Goal: Transaction & Acquisition: Register for event/course

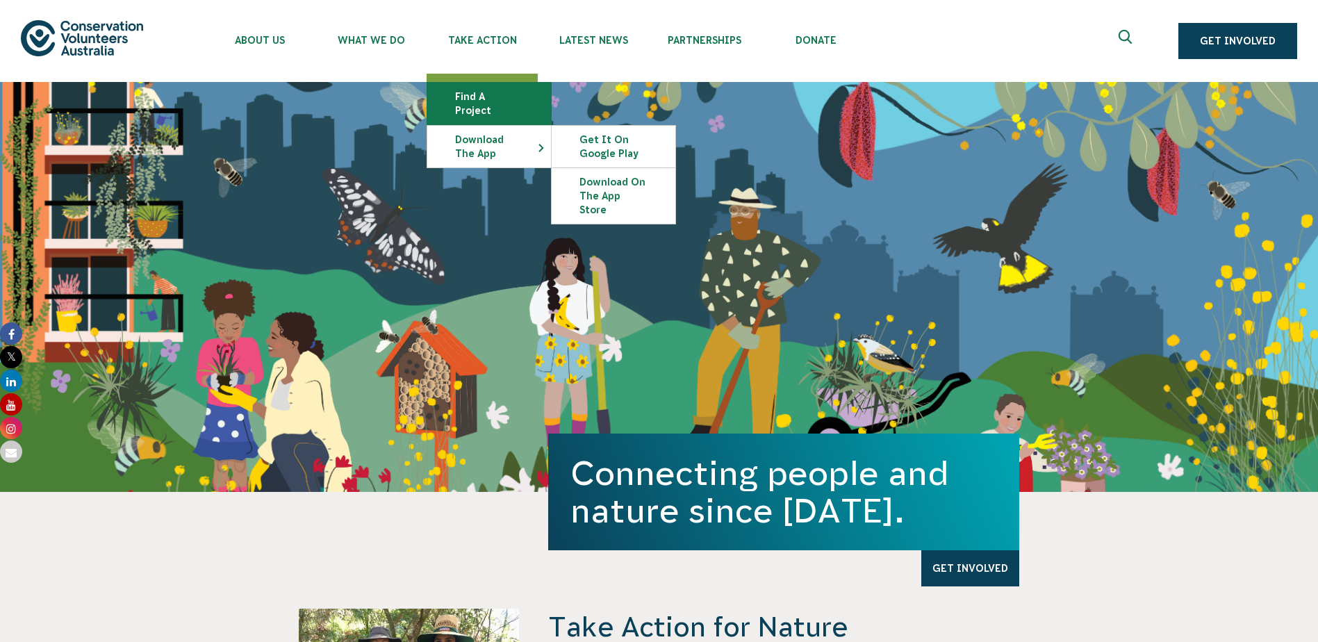
click at [500, 86] on link "Find a project" at bounding box center [489, 104] width 124 height 42
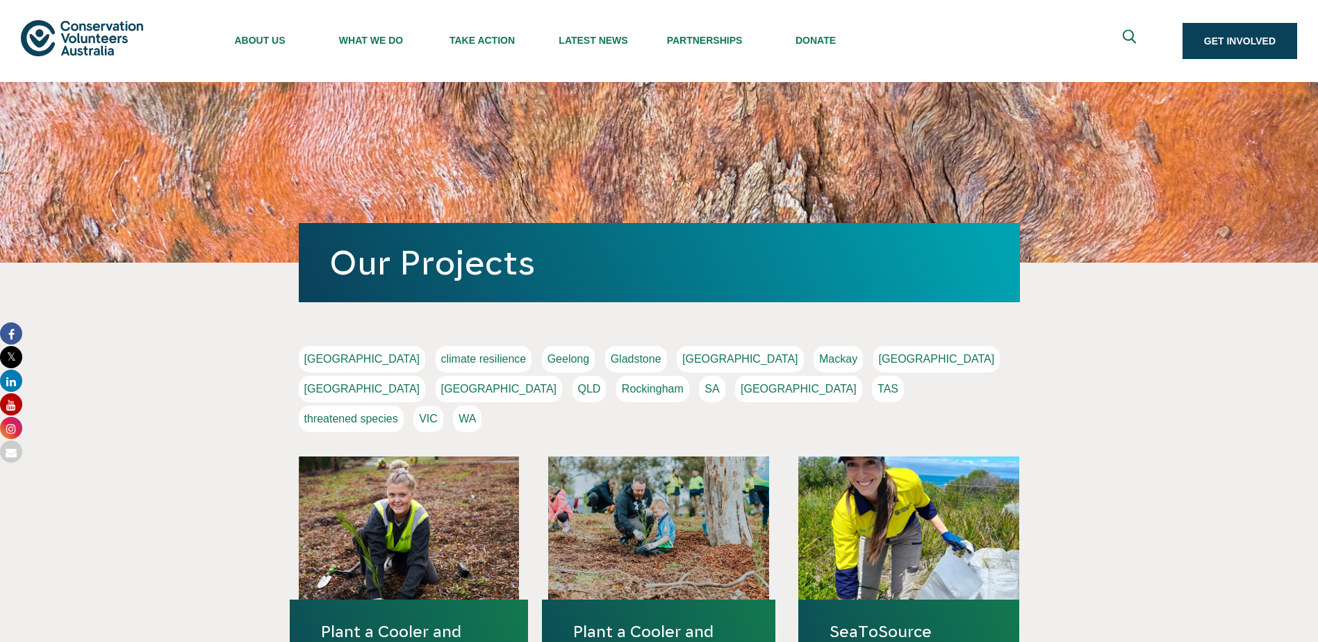
scroll to position [208, 0]
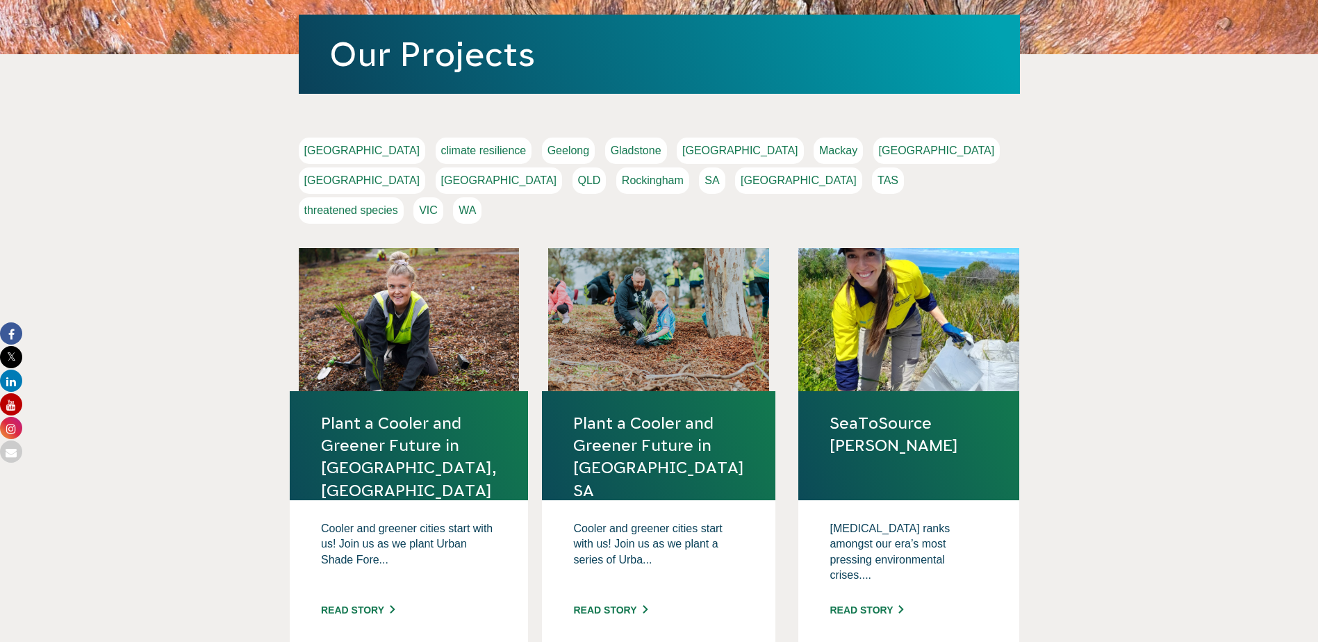
click at [606, 167] on link "QLD" at bounding box center [589, 180] width 34 height 26
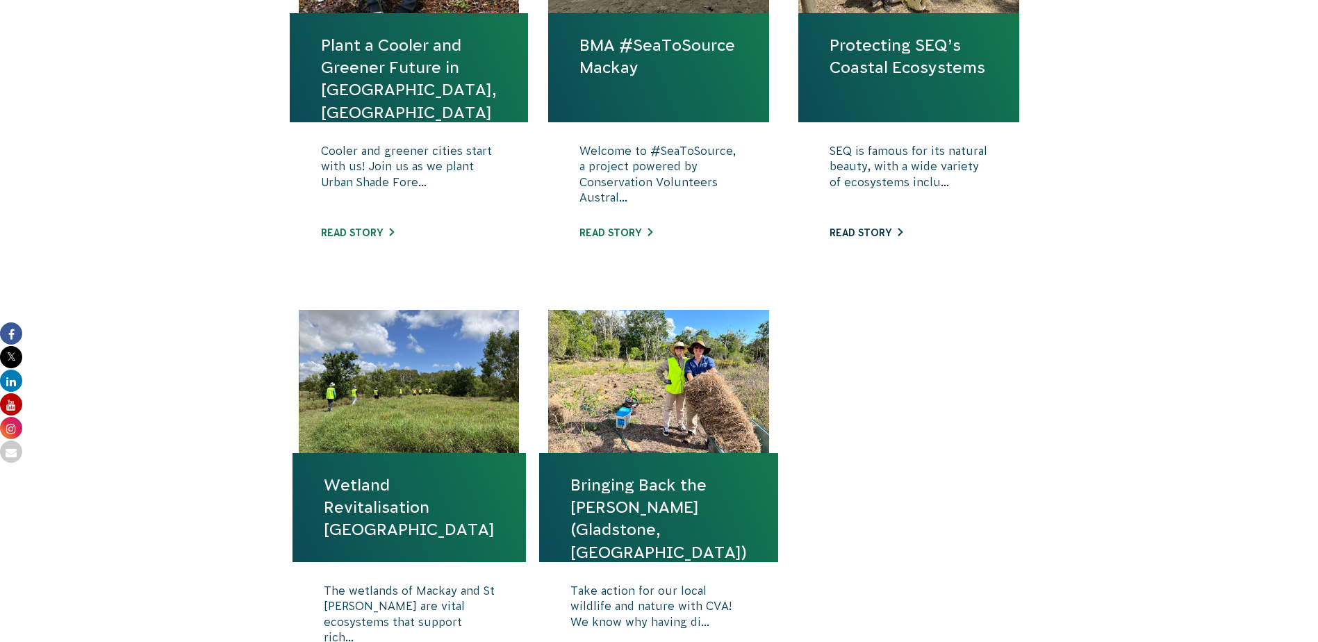
scroll to position [695, 0]
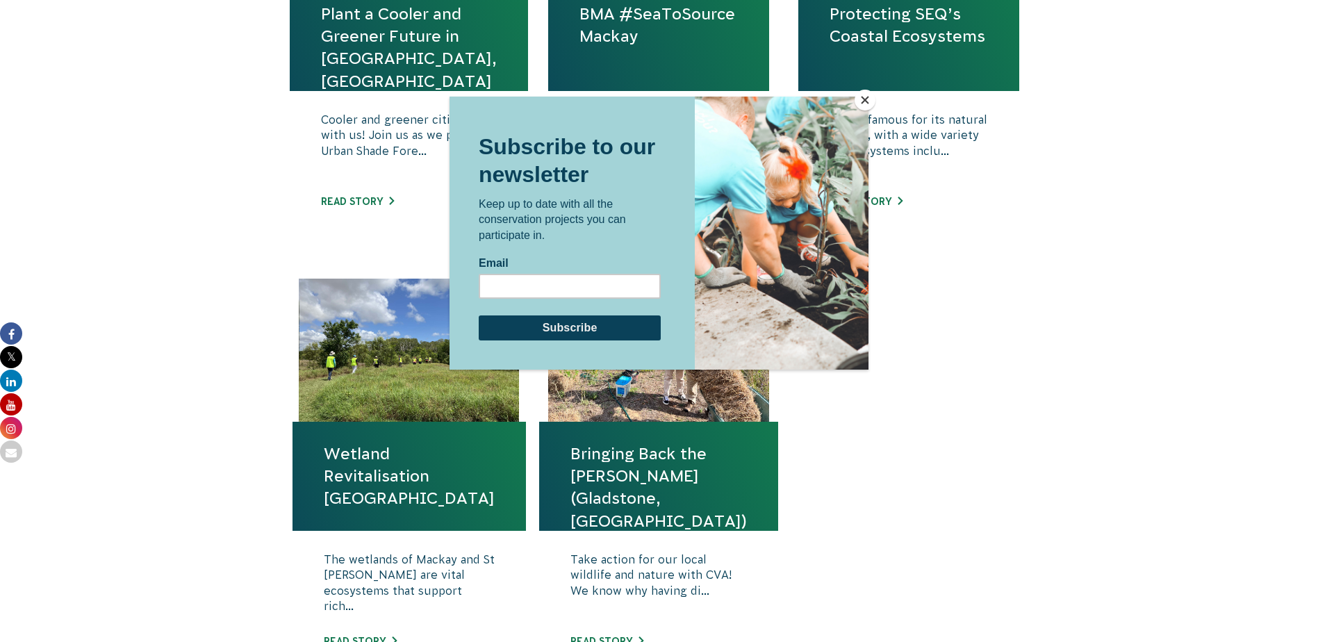
click at [859, 99] on button "Close" at bounding box center [864, 100] width 21 height 21
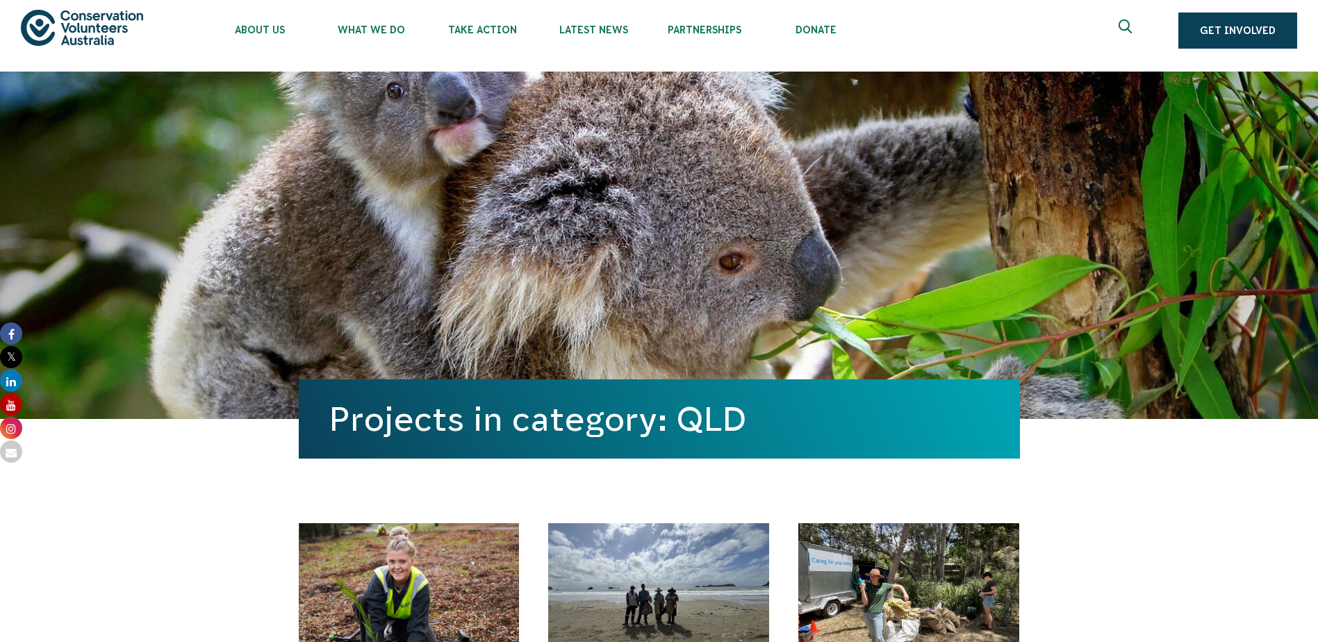
scroll to position [0, 0]
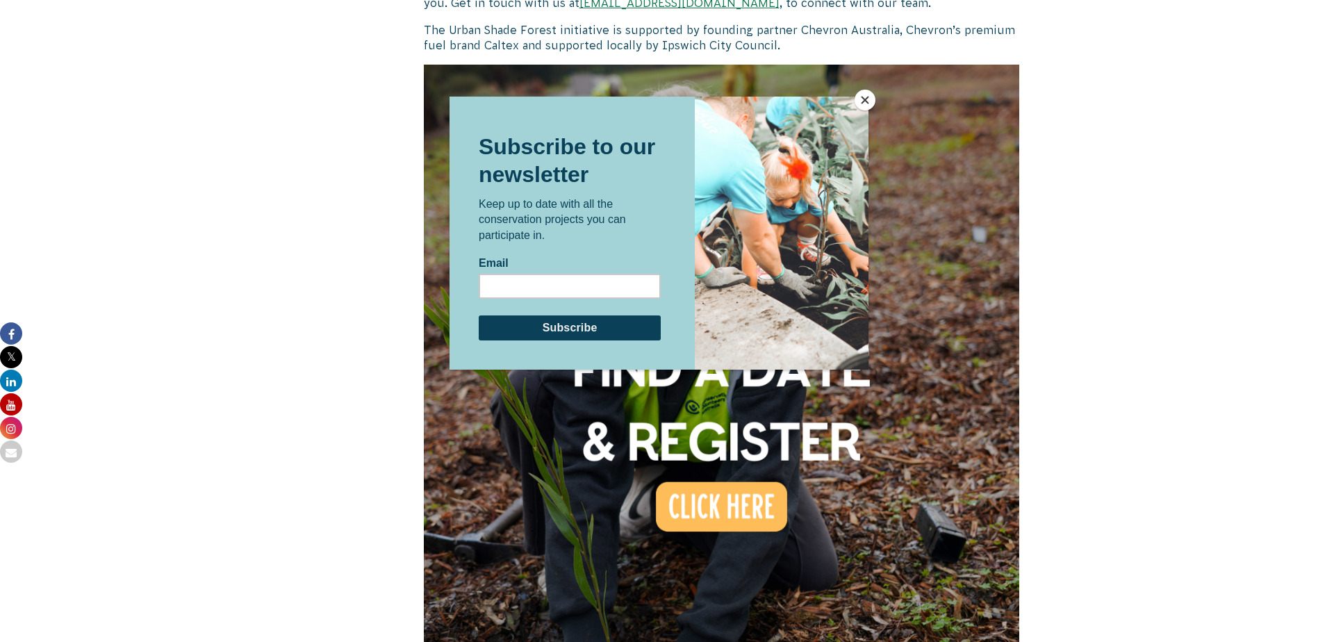
scroll to position [1042, 0]
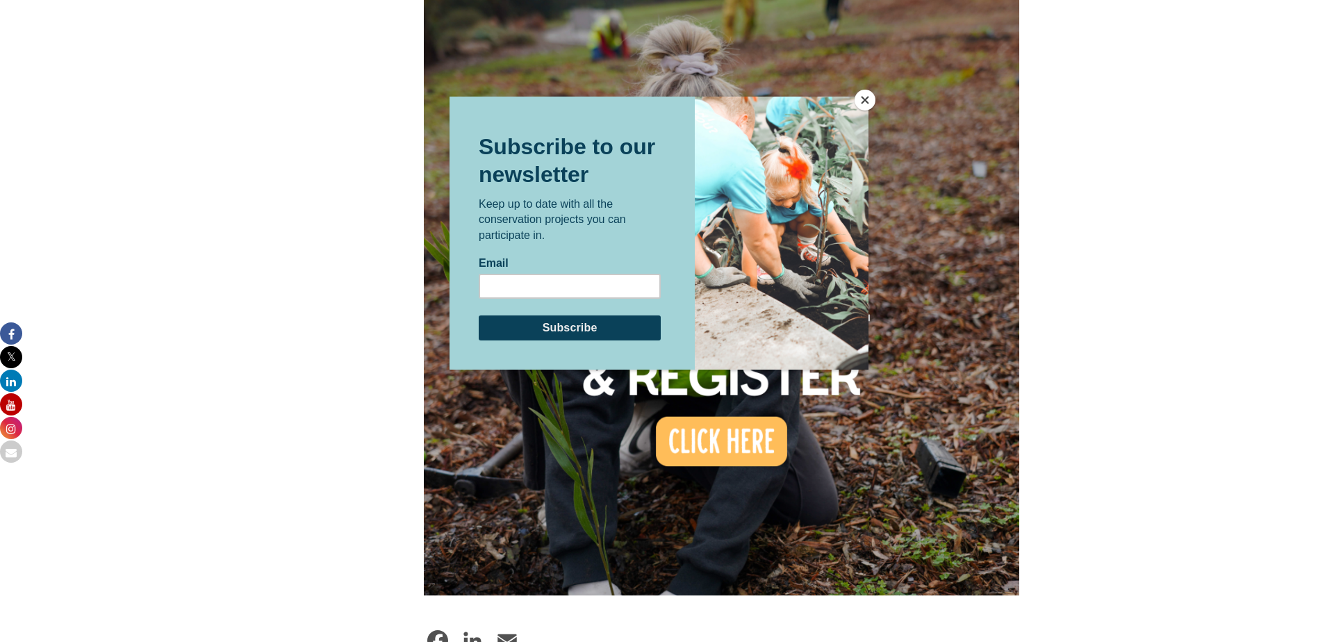
click at [869, 106] on button "Close" at bounding box center [864, 100] width 21 height 21
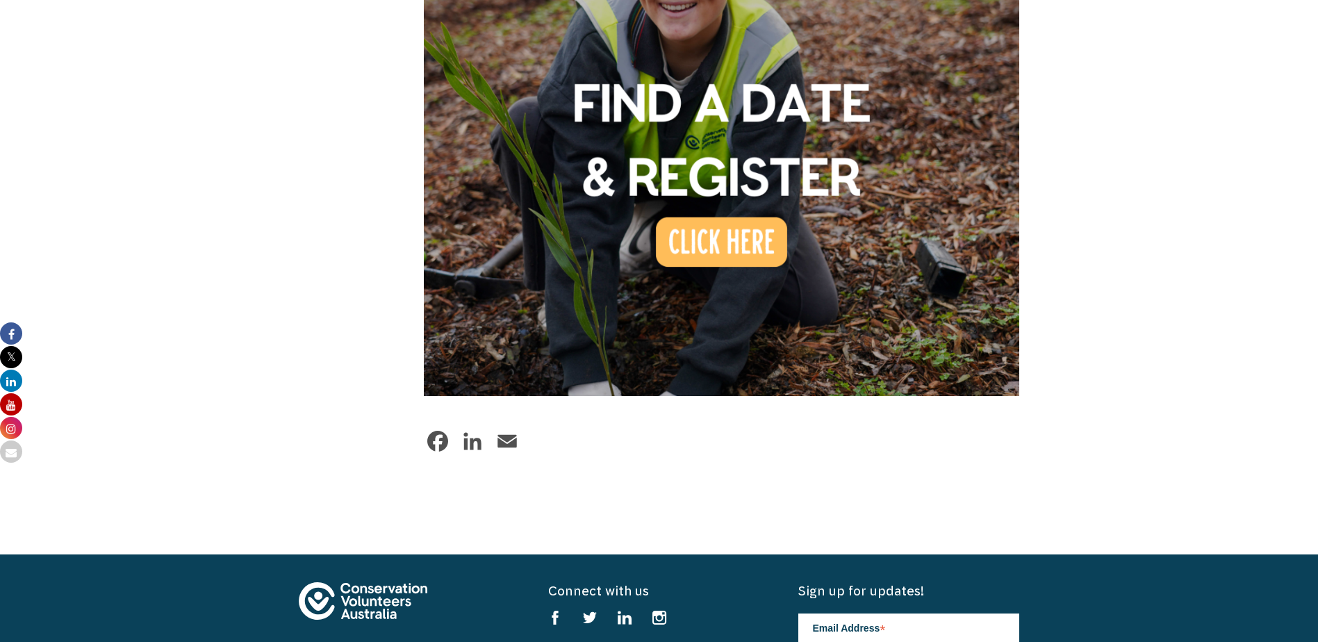
scroll to position [1250, 0]
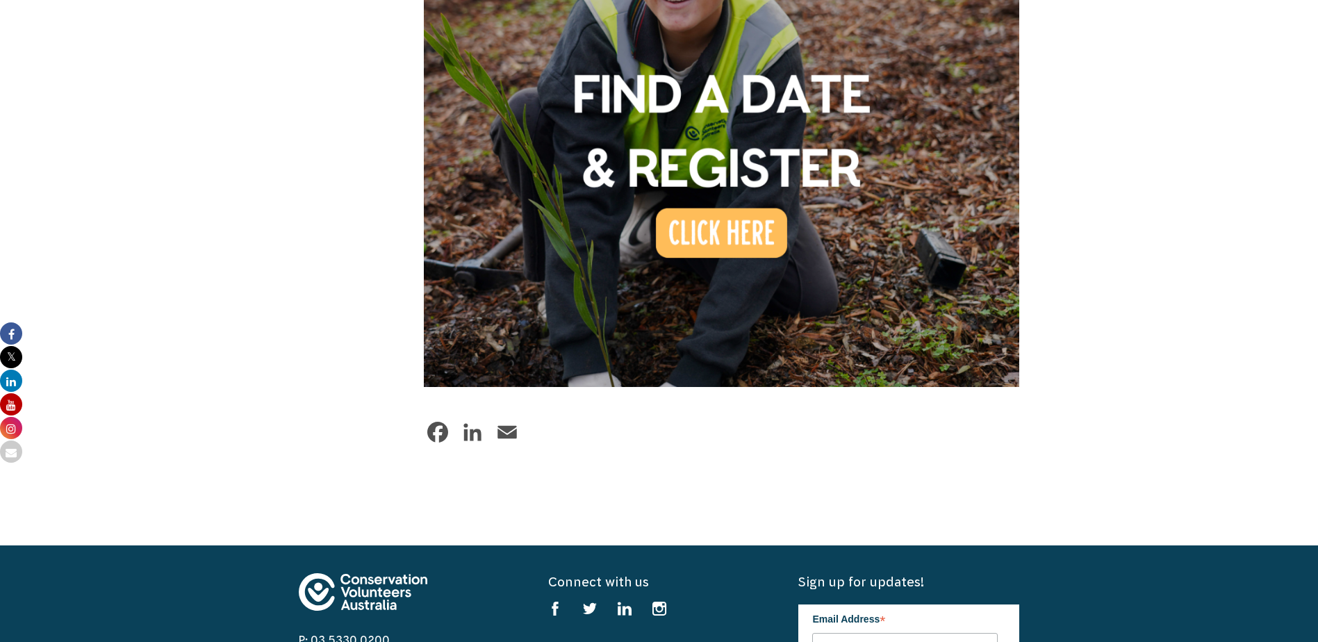
click at [733, 218] on img at bounding box center [722, 89] width 596 height 596
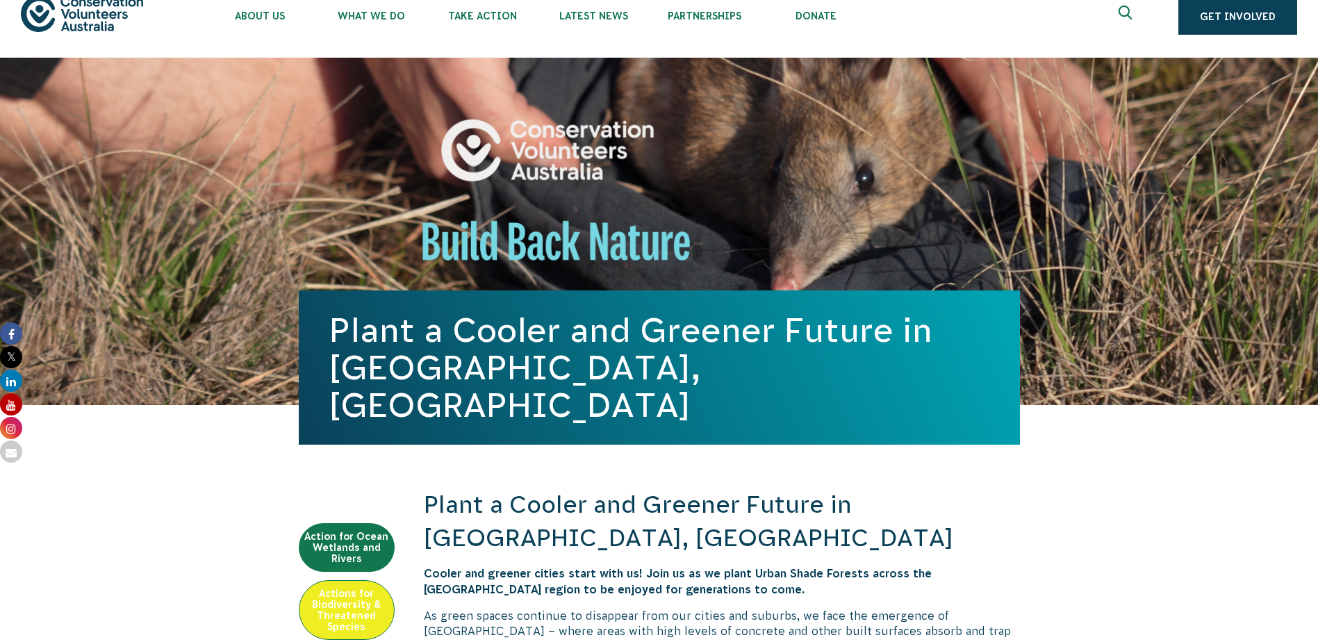
scroll to position [0, 0]
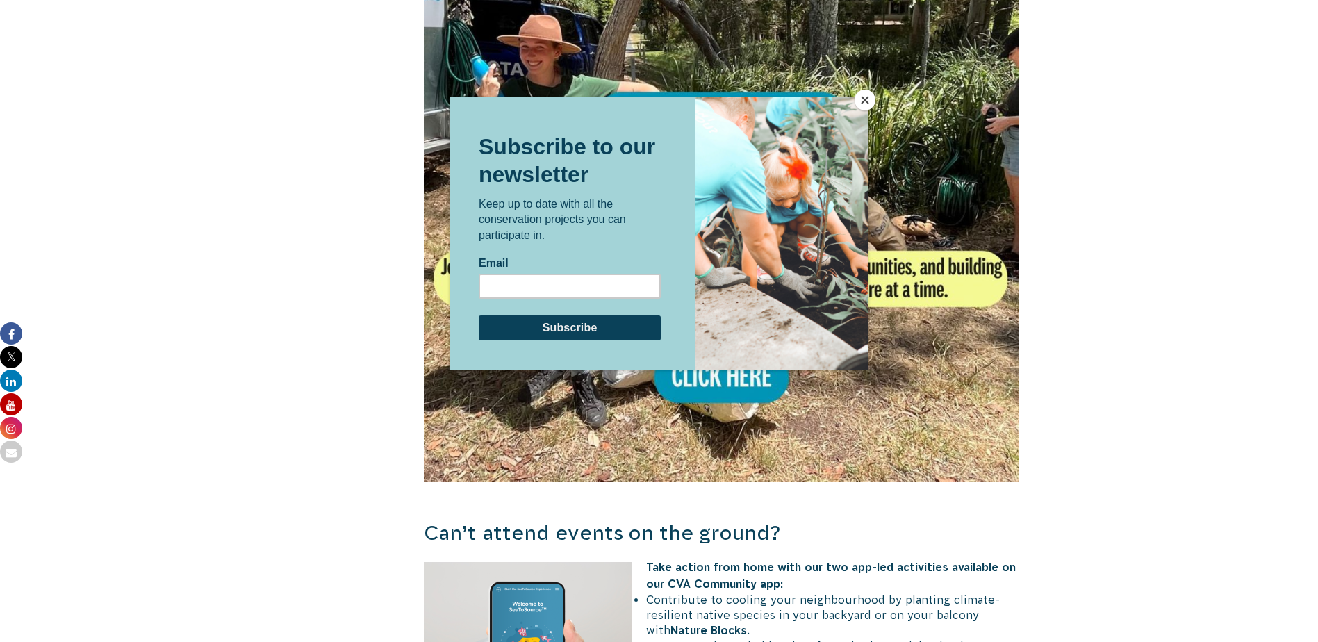
scroll to position [903, 0]
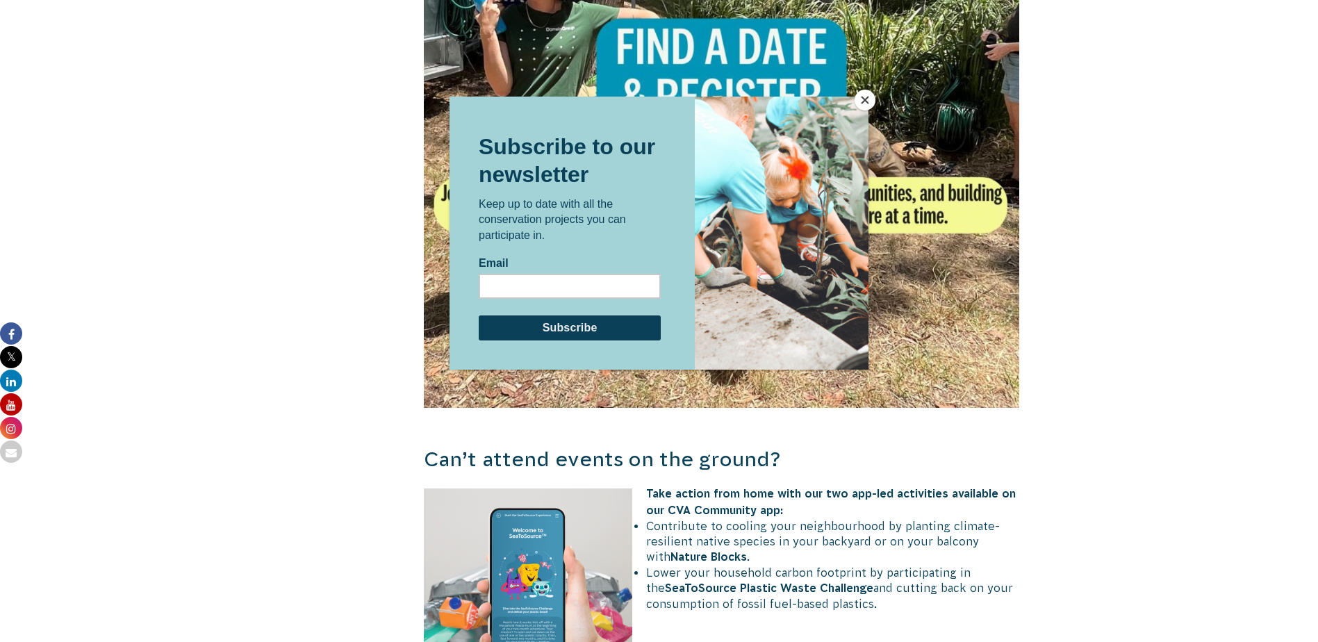
click at [860, 105] on button "Close" at bounding box center [864, 100] width 21 height 21
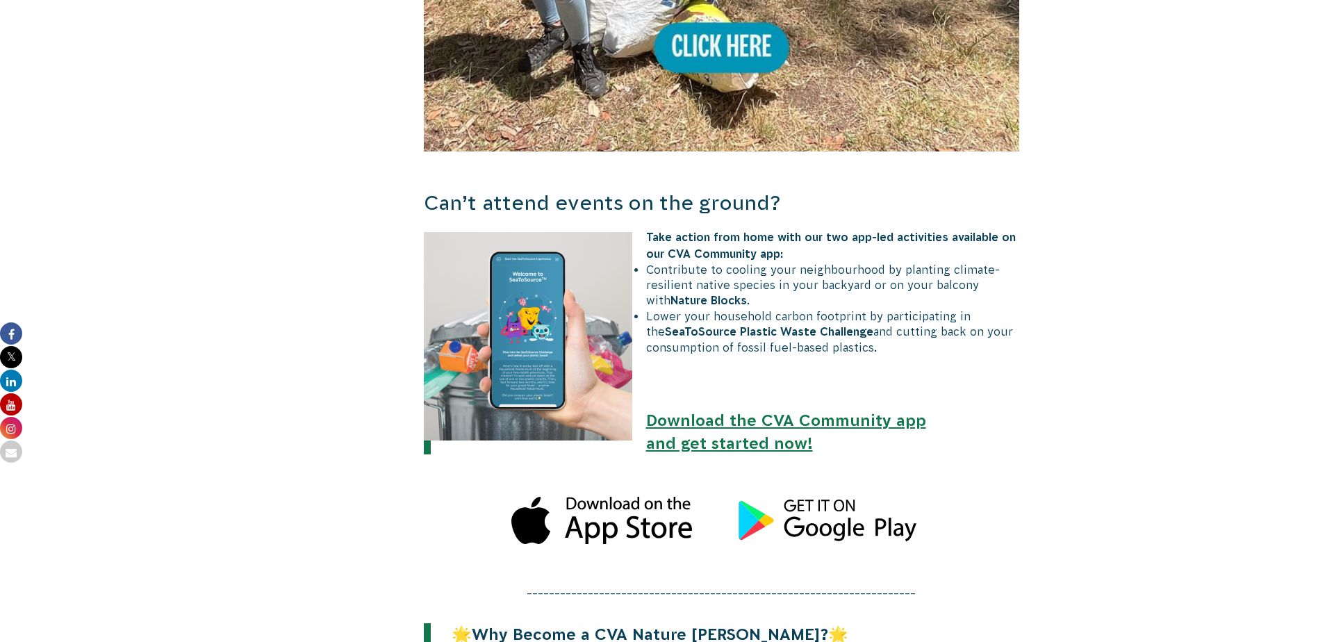
scroll to position [1181, 0]
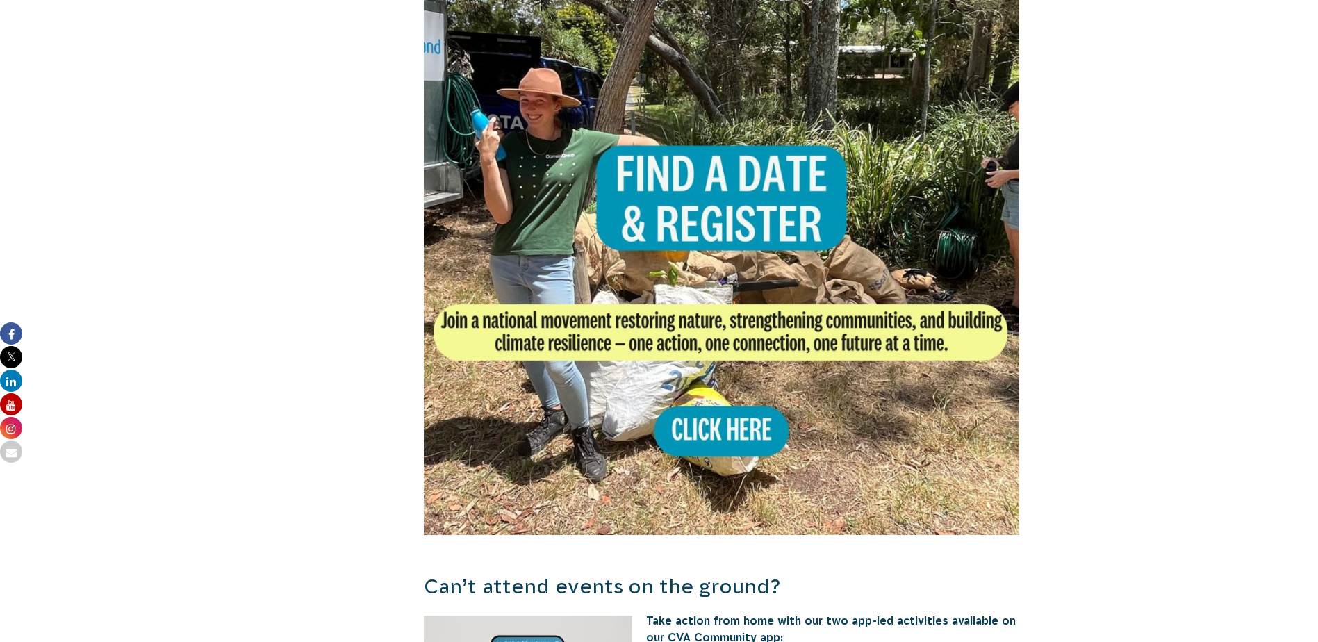
scroll to position [764, 0]
